Goal: Communication & Community: Answer question/provide support

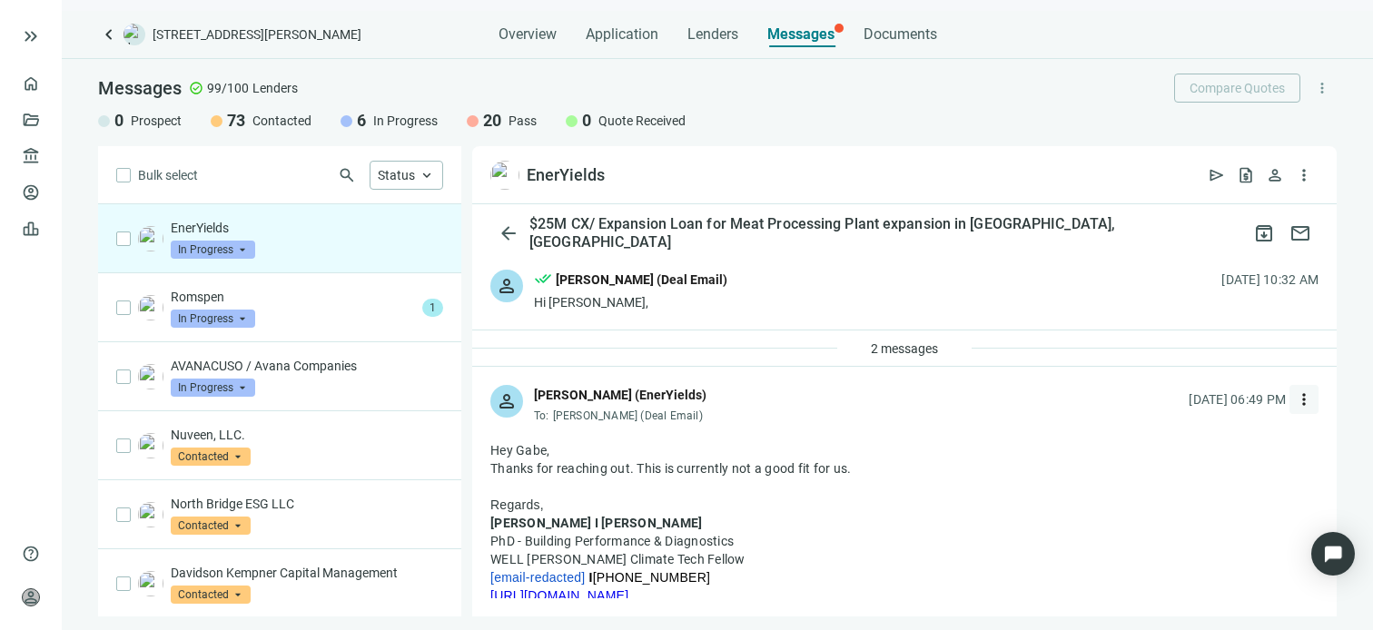
click at [1295, 399] on span "more_vert" at bounding box center [1304, 399] width 18 height 18
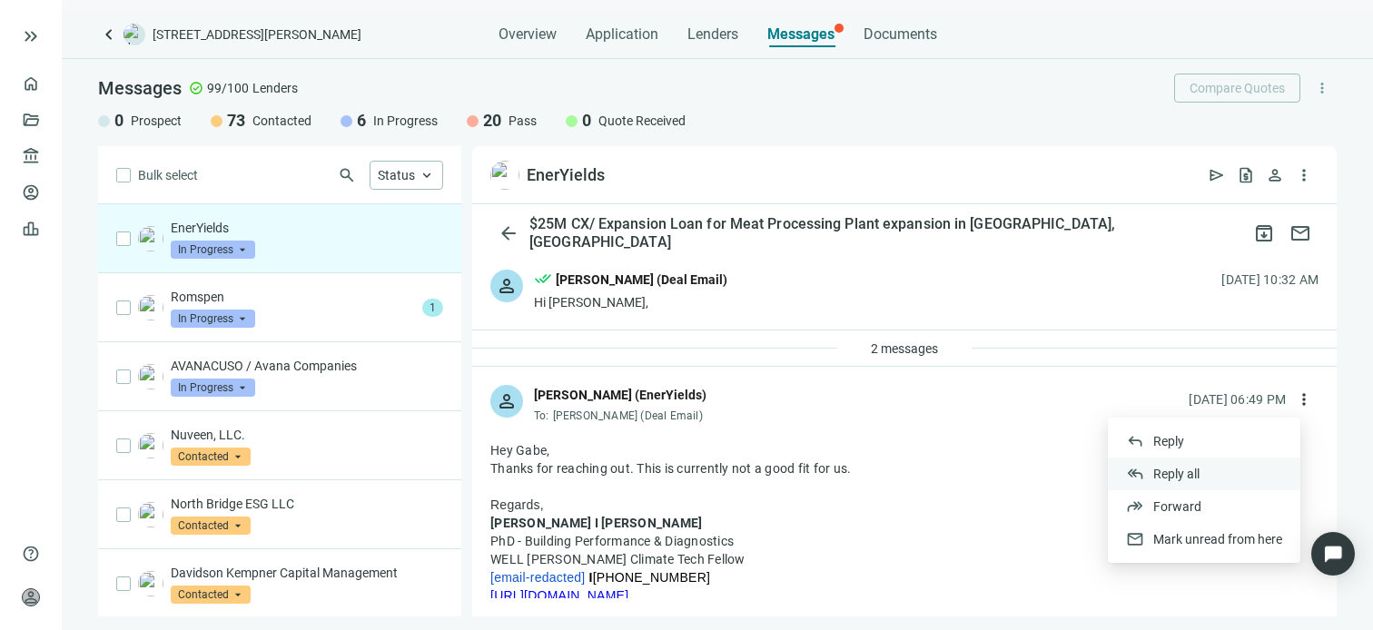
click at [1183, 474] on span "Reply all" at bounding box center [1176, 474] width 46 height 15
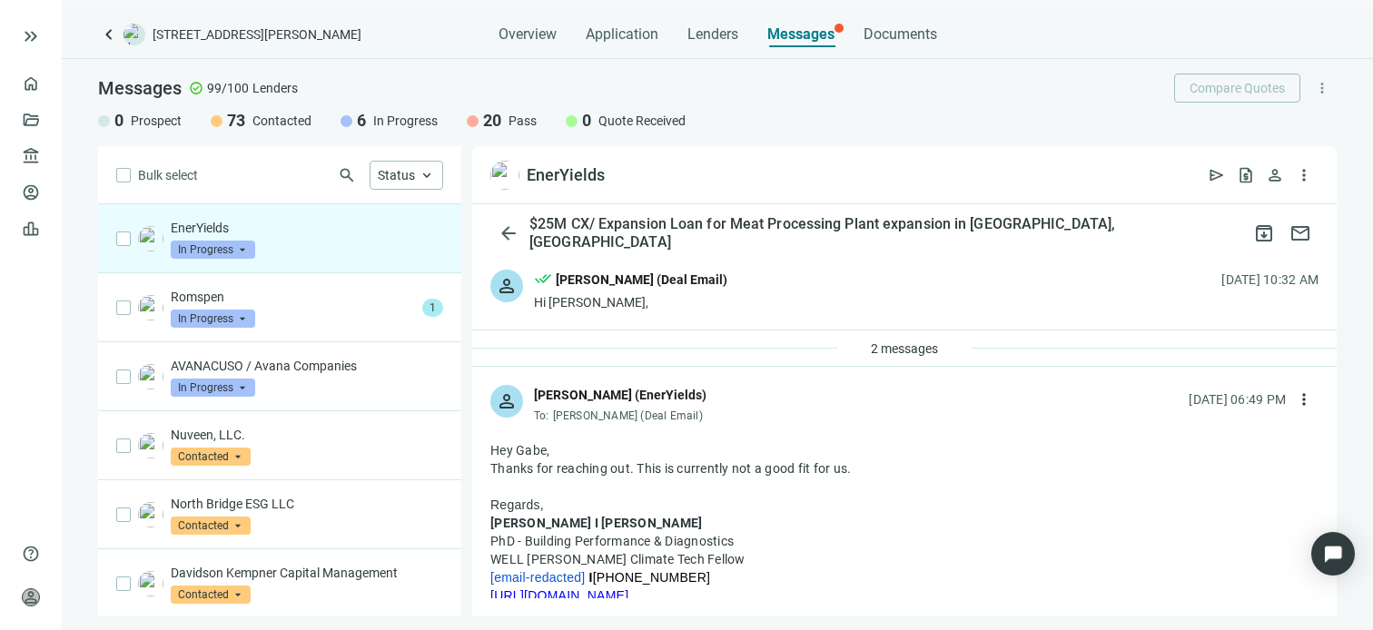
type textarea "**********"
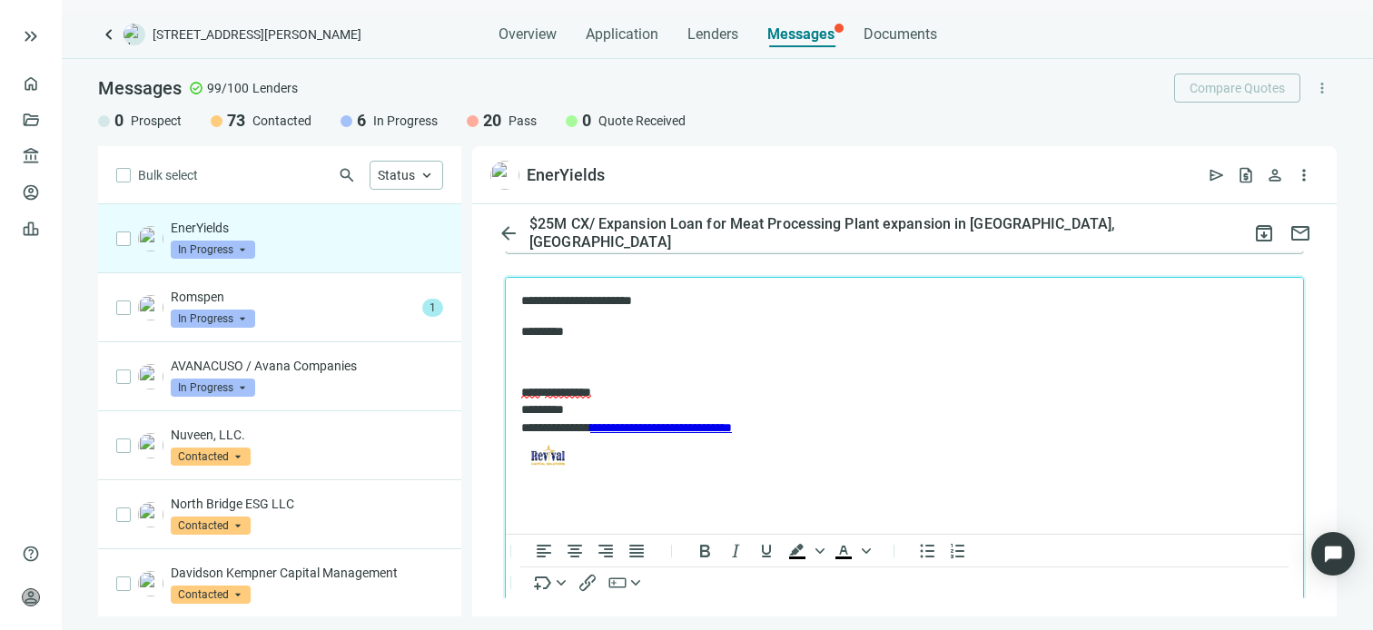
scroll to position [971, 0]
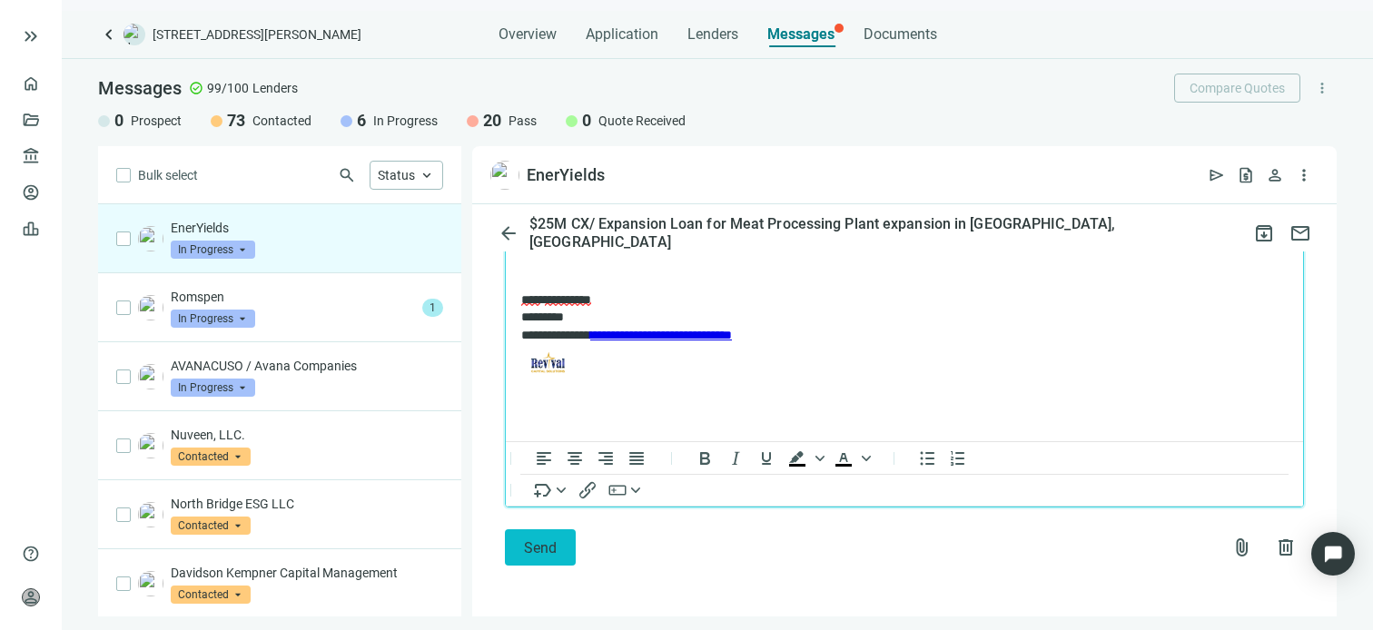
click at [537, 542] on span "Send" at bounding box center [540, 547] width 33 height 17
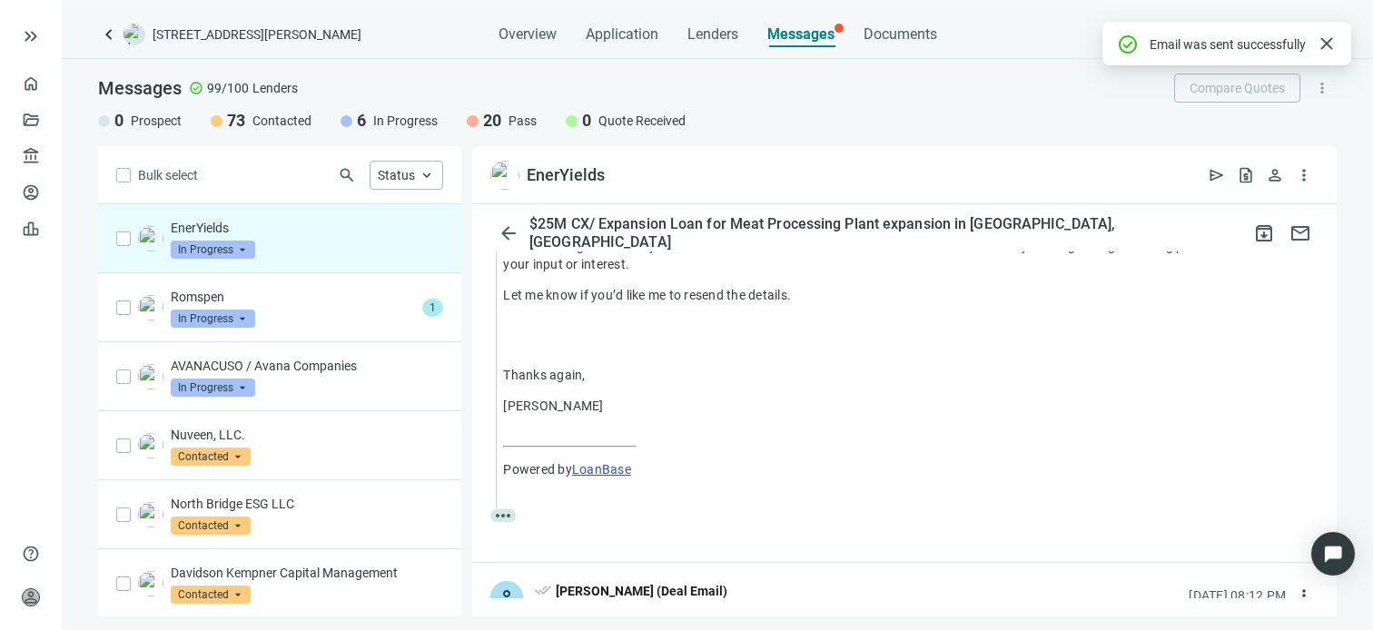
scroll to position [943, 0]
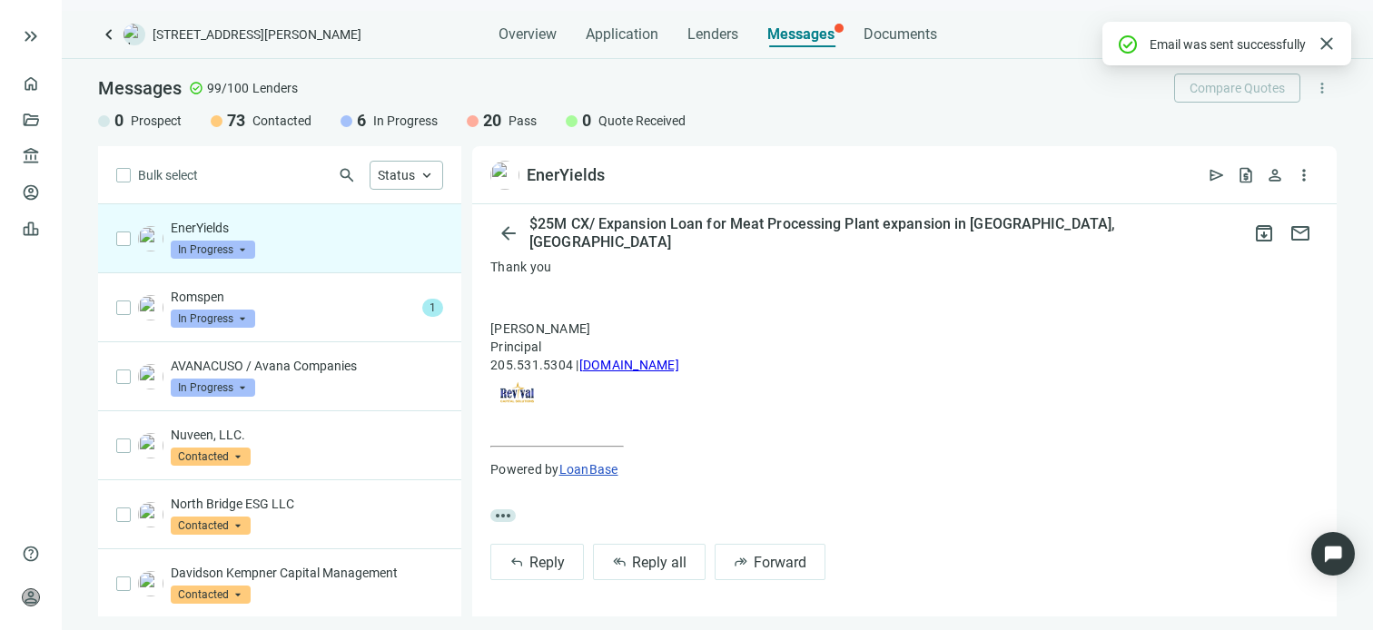
click at [243, 246] on span "In Progress" at bounding box center [213, 250] width 84 height 18
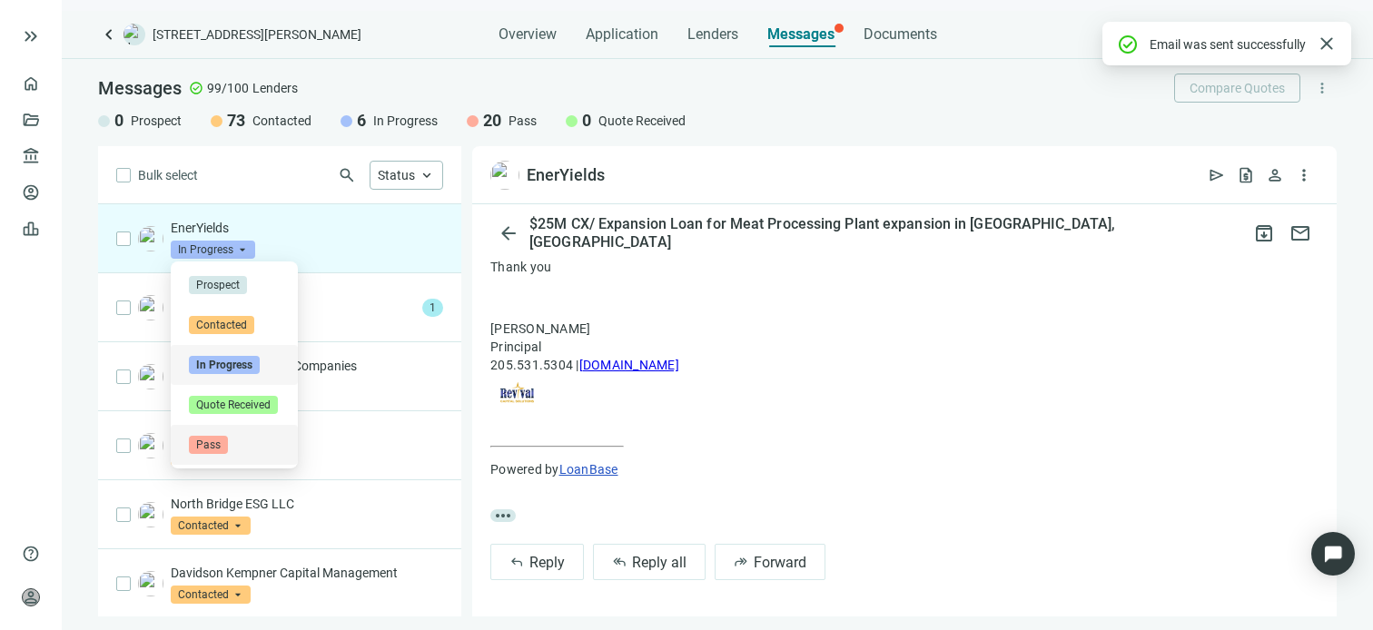
click at [222, 449] on span "Pass" at bounding box center [208, 445] width 39 height 18
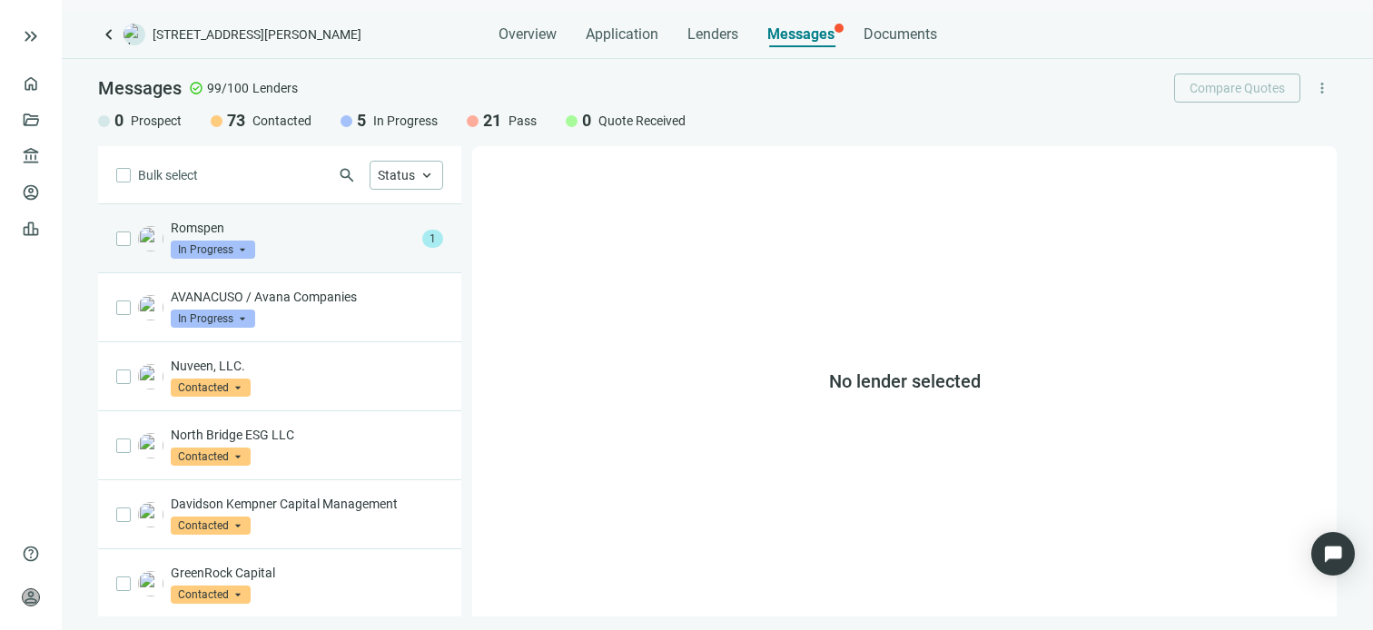
click at [265, 243] on div "Romspen In Progress arrow_drop_down" at bounding box center [293, 239] width 244 height 40
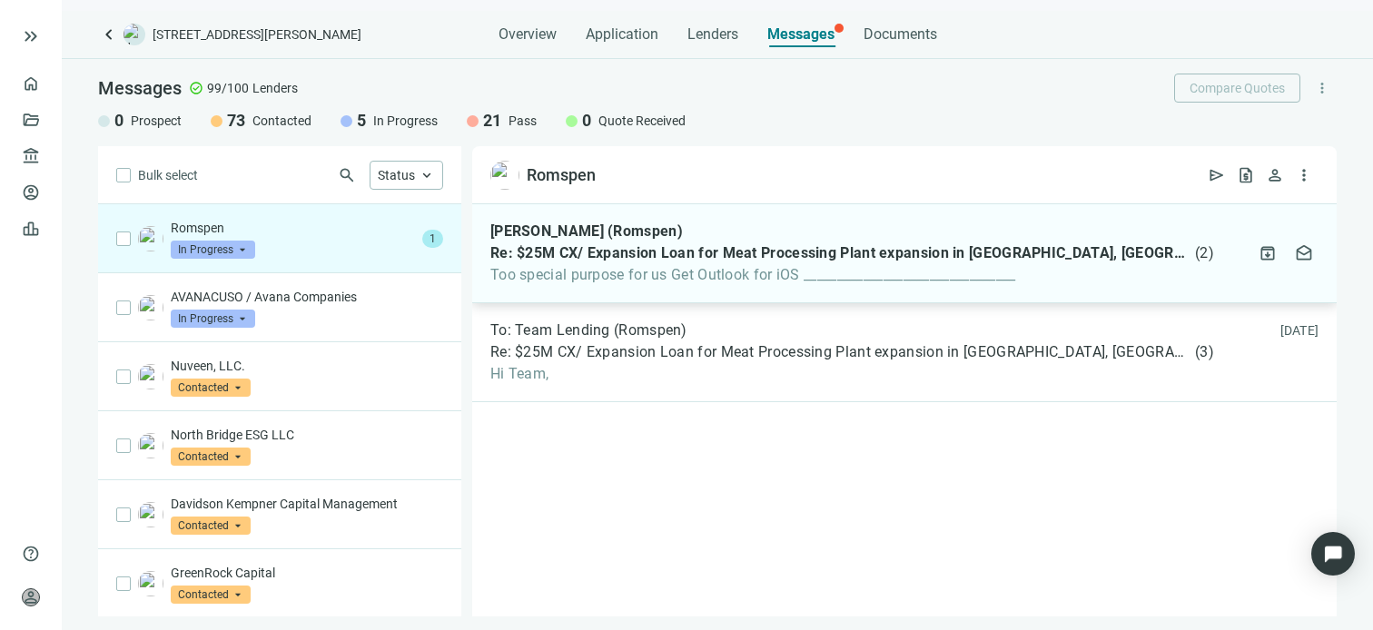
click at [674, 277] on span "Too special purpose for us Get Outlook for iOS ________________________________" at bounding box center [852, 275] width 724 height 18
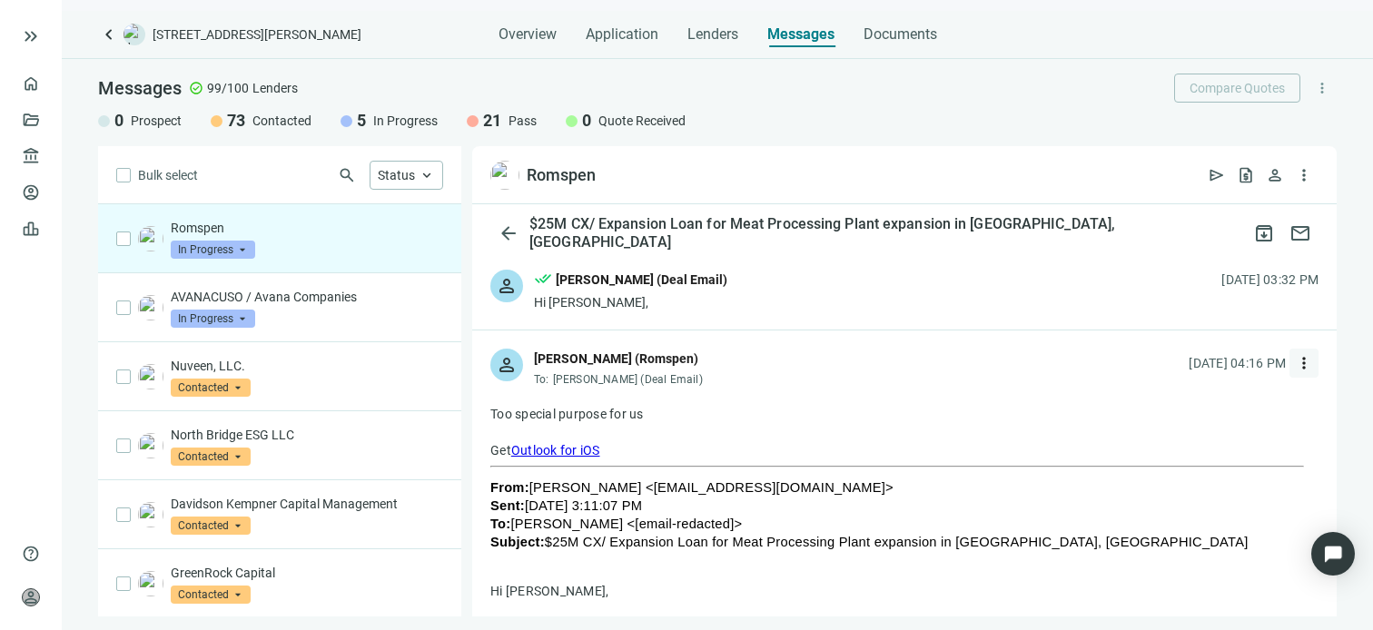
click at [1295, 362] on span "more_vert" at bounding box center [1304, 363] width 18 height 18
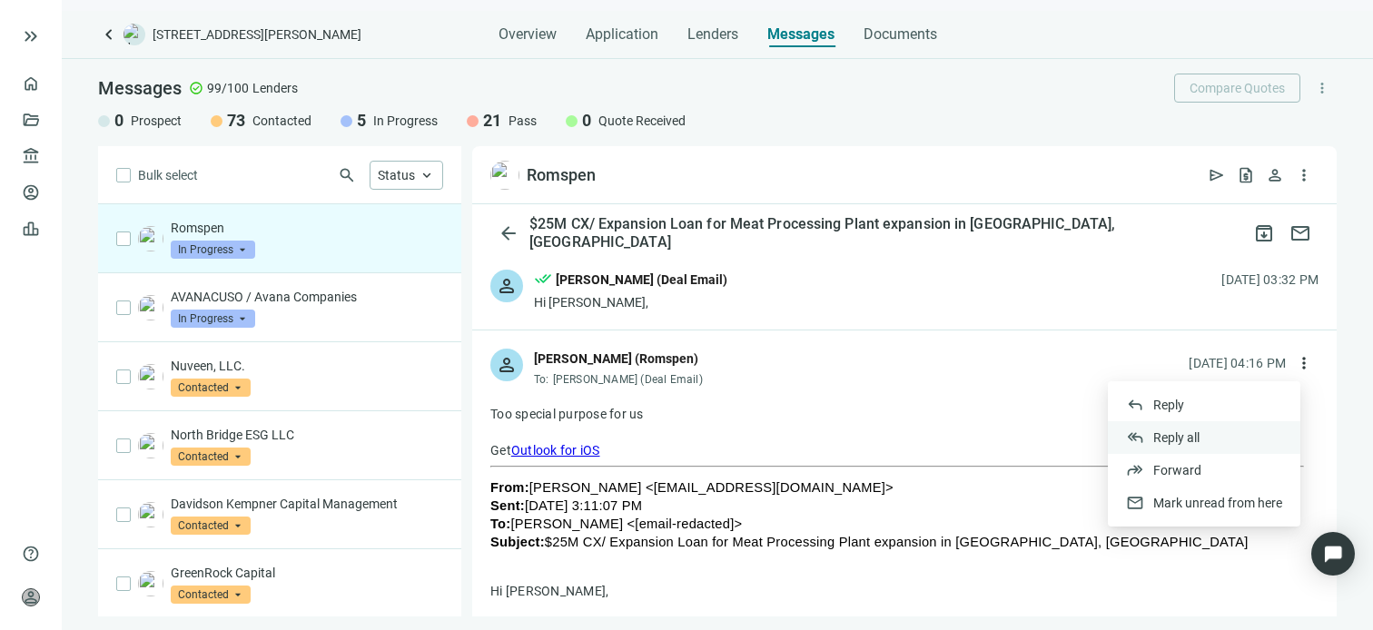
click at [1185, 433] on span "Reply all" at bounding box center [1176, 437] width 46 height 15
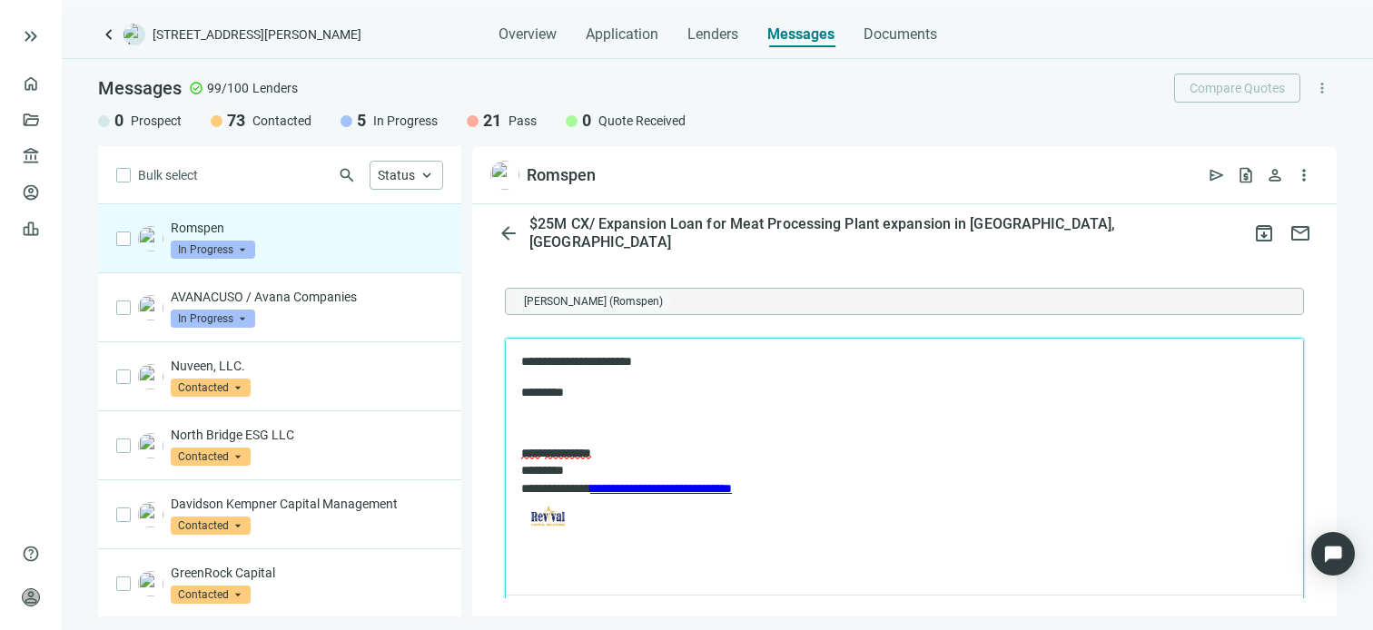
scroll to position [1186, 0]
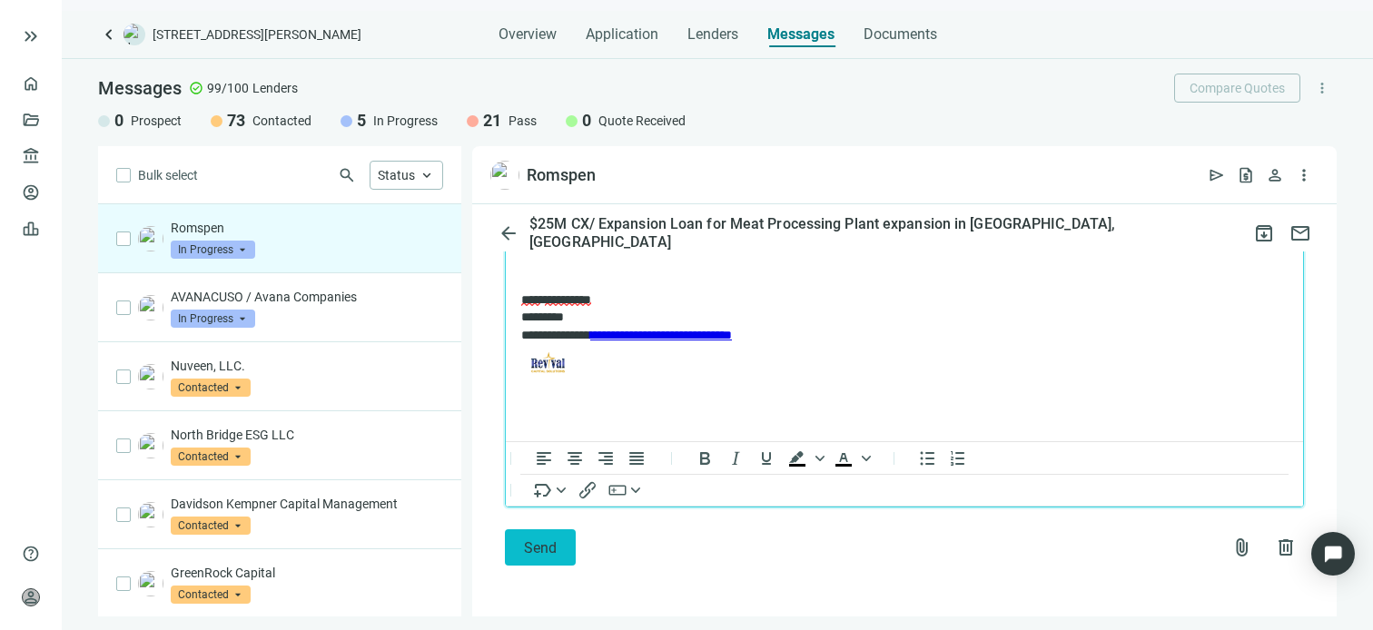
click at [540, 553] on span "Send" at bounding box center [540, 547] width 33 height 17
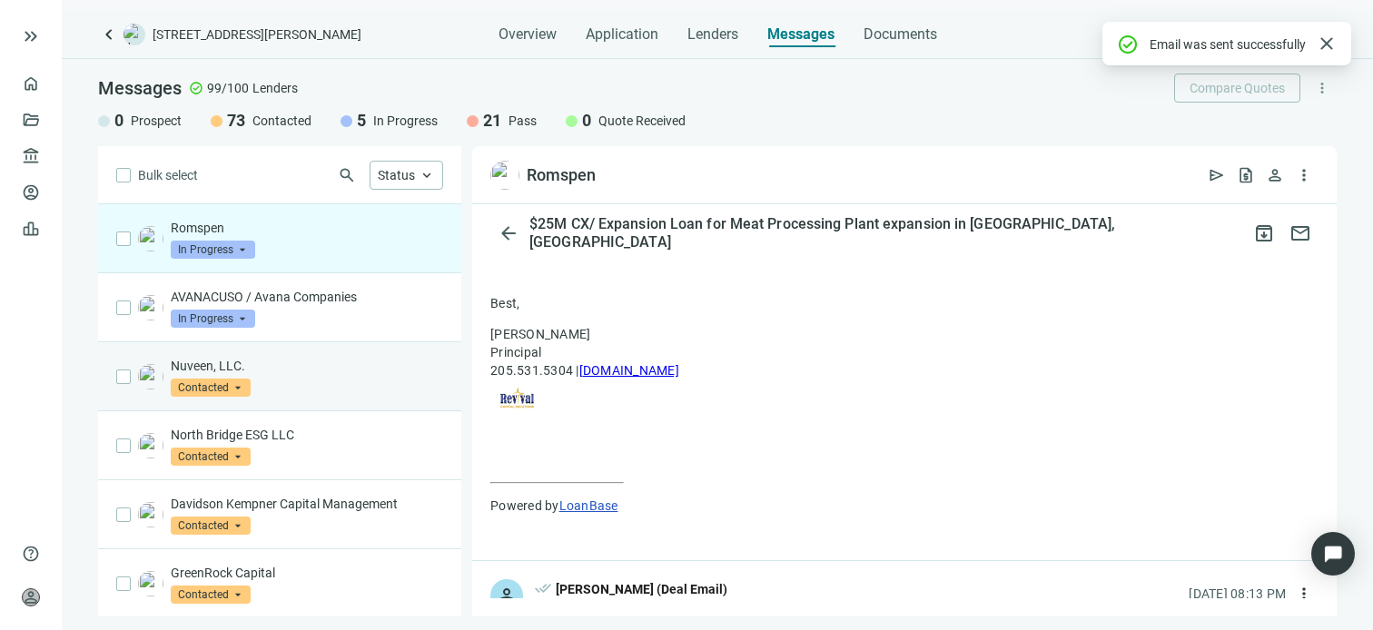
scroll to position [1157, 0]
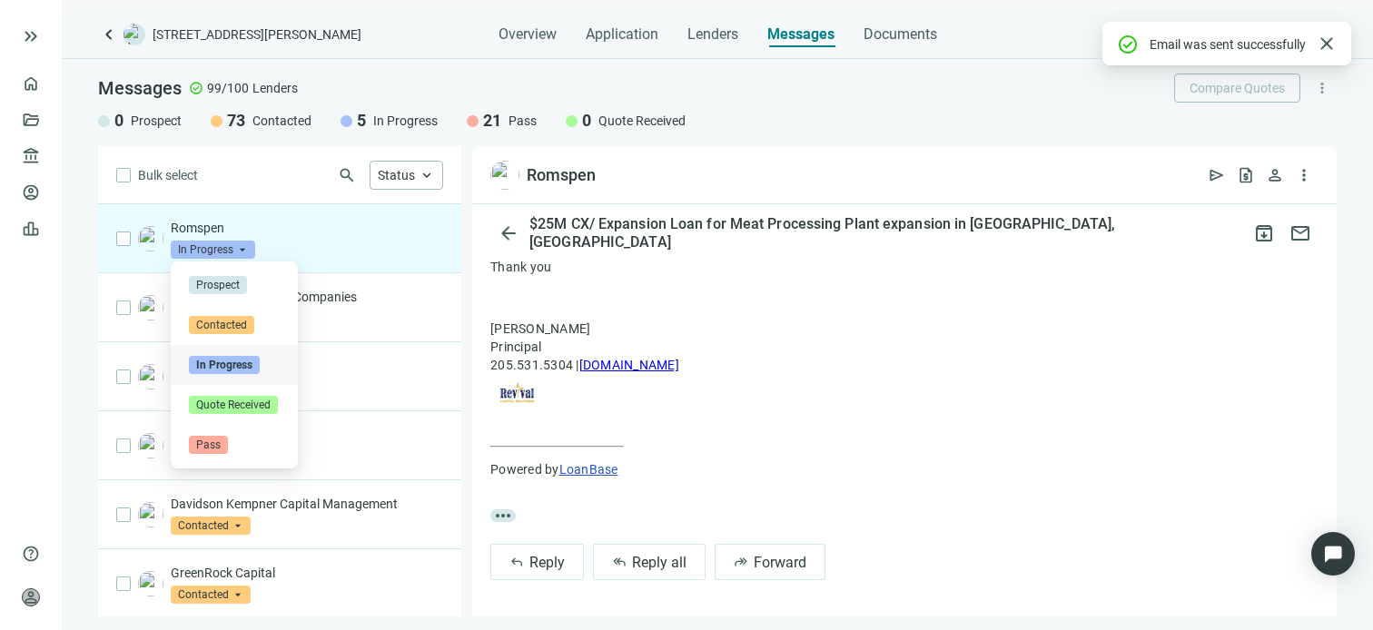
click at [243, 248] on span "In Progress" at bounding box center [213, 250] width 84 height 18
click at [207, 446] on span "Pass" at bounding box center [208, 445] width 39 height 18
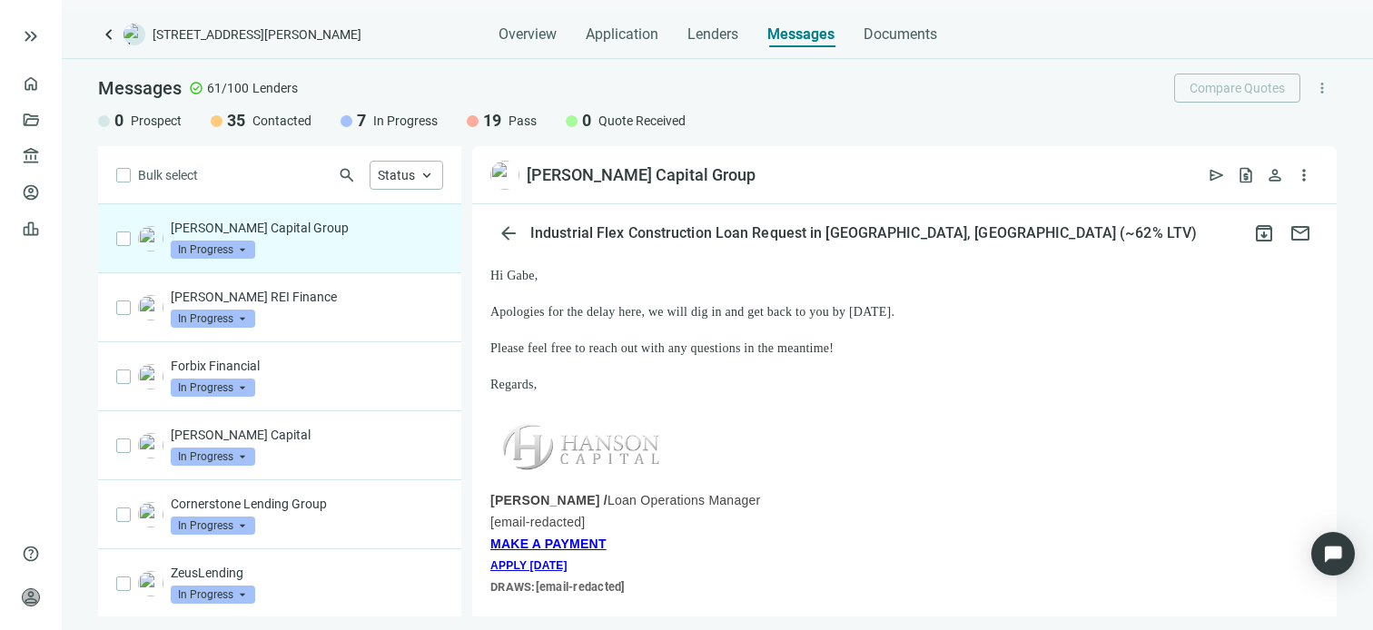
scroll to position [91, 0]
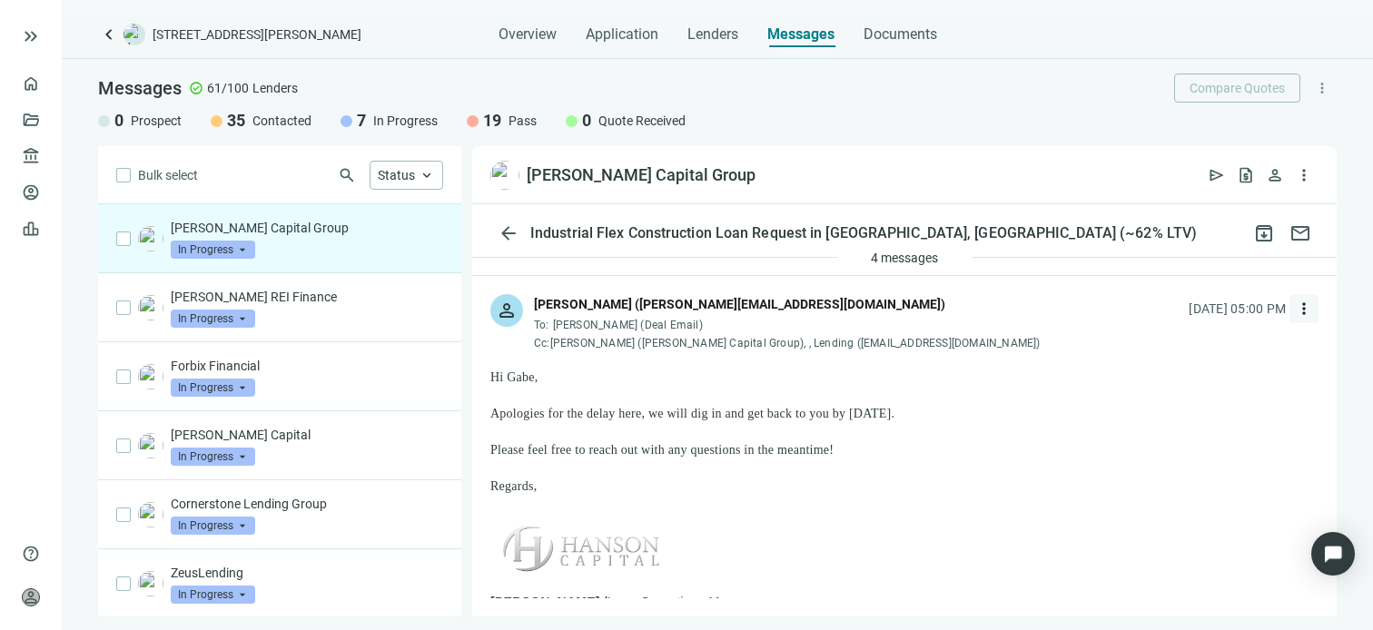
click at [1295, 308] on span "more_vert" at bounding box center [1304, 309] width 18 height 18
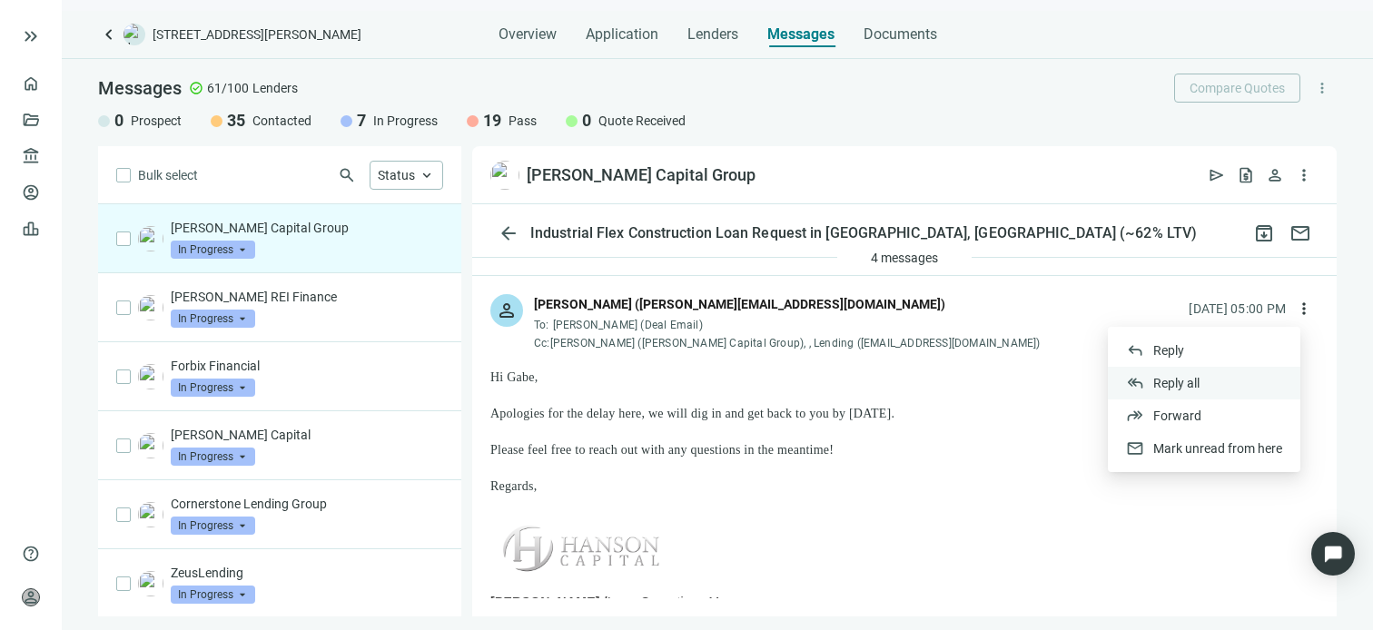
click at [1194, 380] on span "Reply all" at bounding box center [1176, 383] width 46 height 15
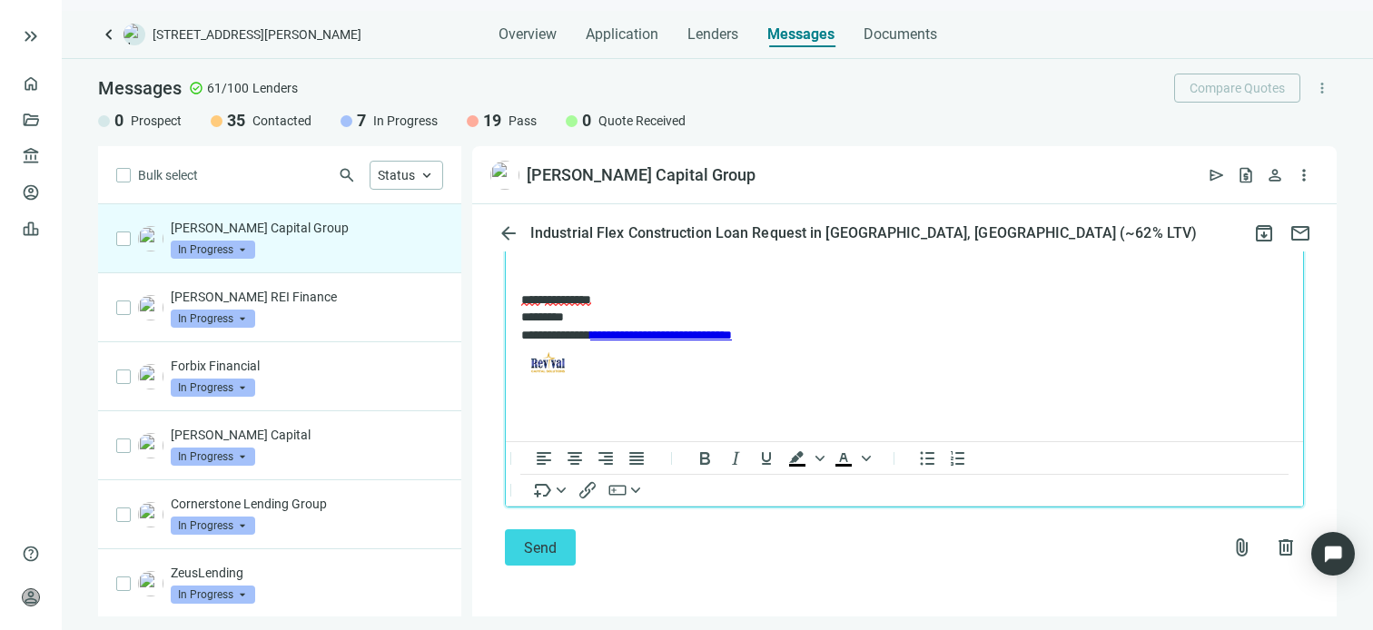
scroll to position [1426, 0]
click at [537, 544] on span "Send" at bounding box center [540, 547] width 33 height 17
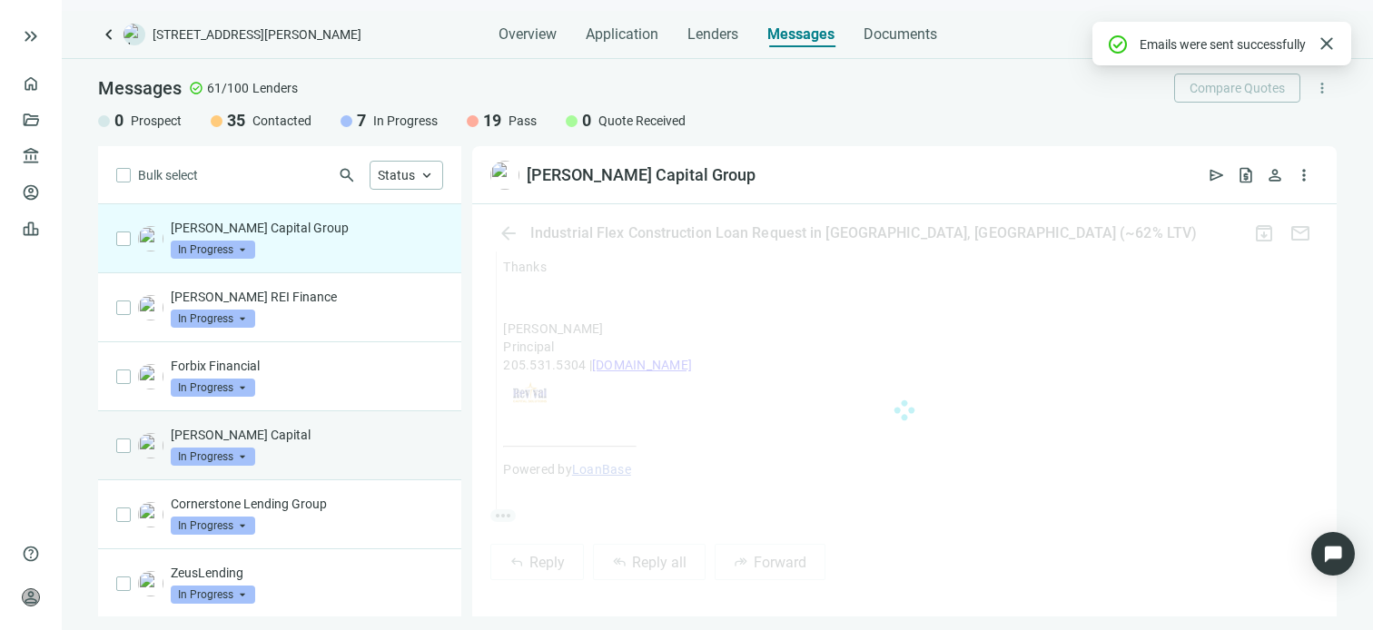
scroll to position [1364, 0]
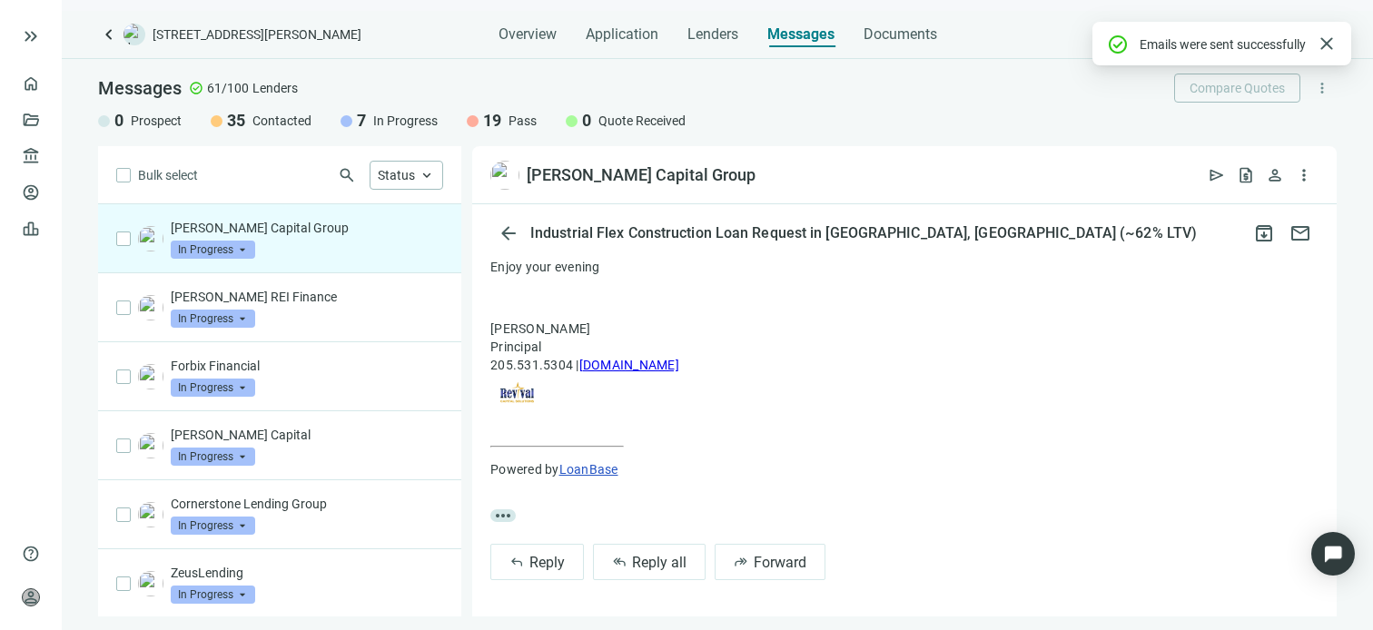
click at [247, 244] on span "In Progress" at bounding box center [213, 250] width 84 height 18
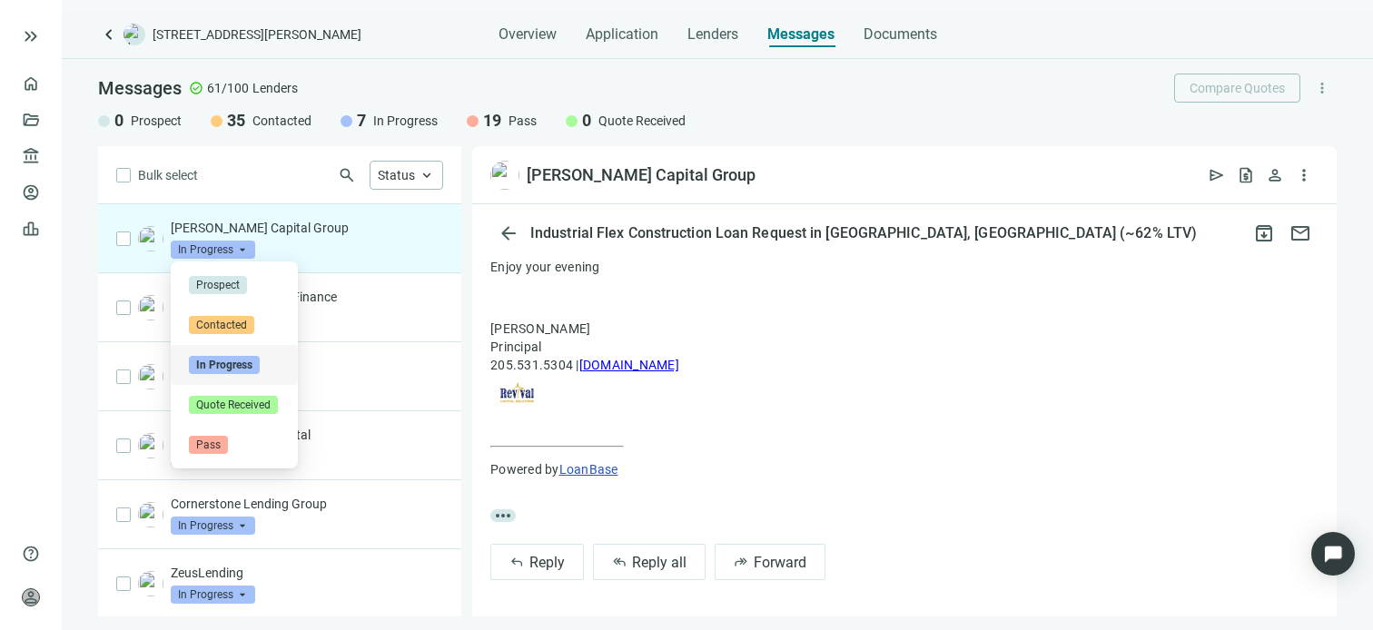
click at [809, 139] on div "Messages check_circle 61/100 Lenders Compare Quotes more_vert 0 Prospect 35 Con…" at bounding box center [717, 102] width 1311 height 87
